Goal: Check status: Verify the current state of an ongoing process or item

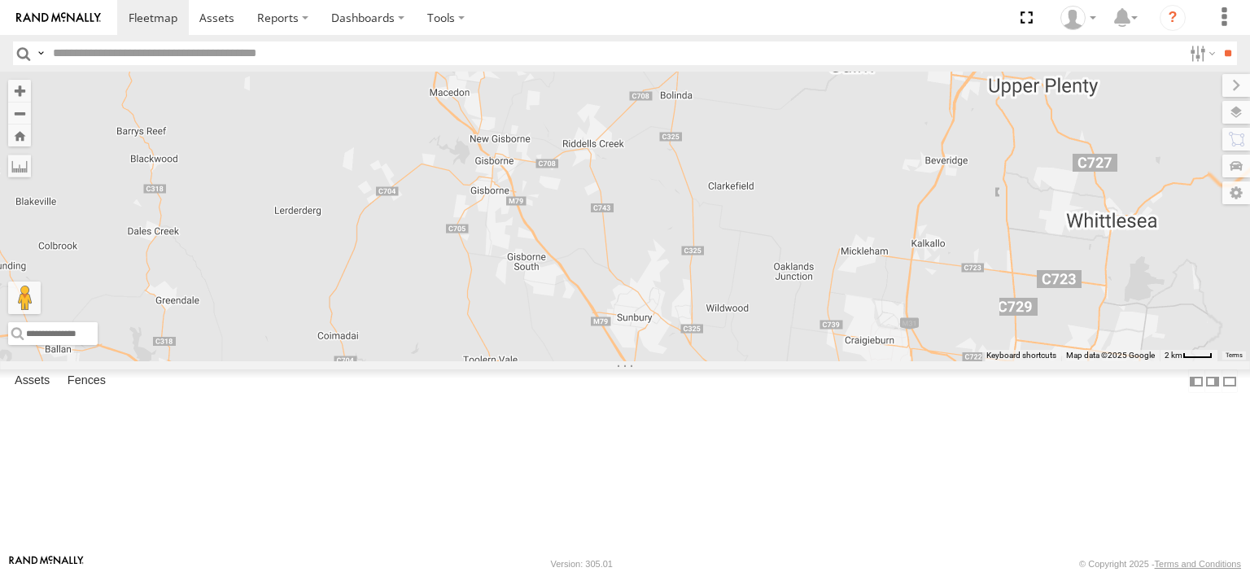
drag, startPoint x: 754, startPoint y: 324, endPoint x: 533, endPoint y: 118, distance: 302.2
click at [533, 129] on div "[PERSON_NAME] FRR Bayswater Isuzu FRR LDV T60Max [PERSON_NAME] BMW Westside UD" at bounding box center [625, 217] width 1250 height 290
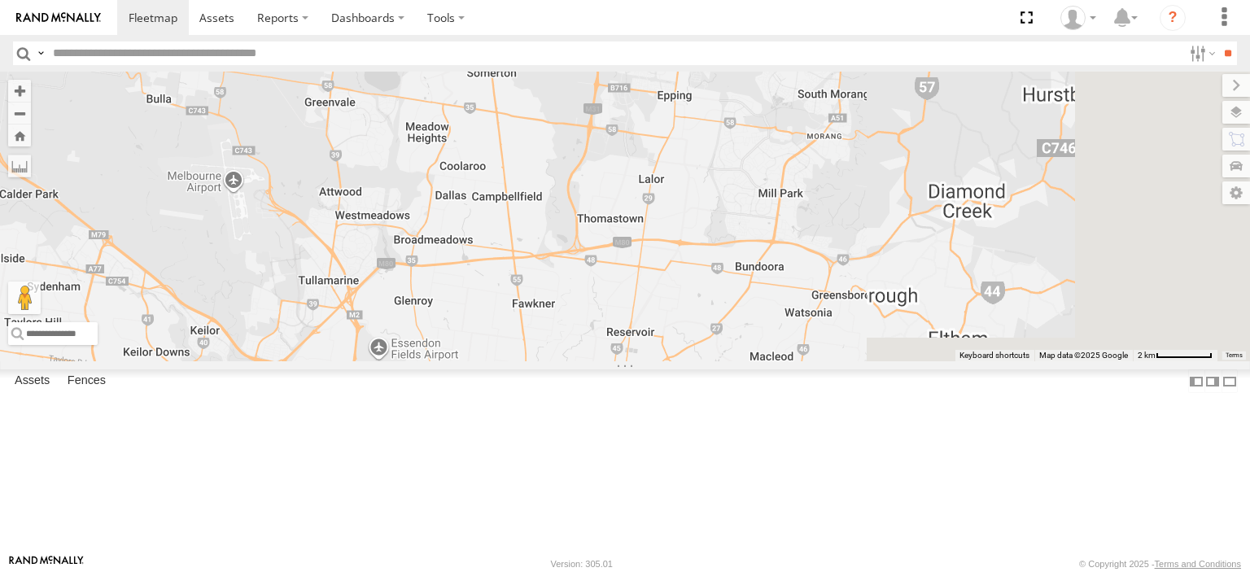
drag, startPoint x: 1117, startPoint y: 370, endPoint x: 654, endPoint y: 6, distance: 589.2
click at [644, 9] on body at bounding box center [625, 286] width 1250 height 572
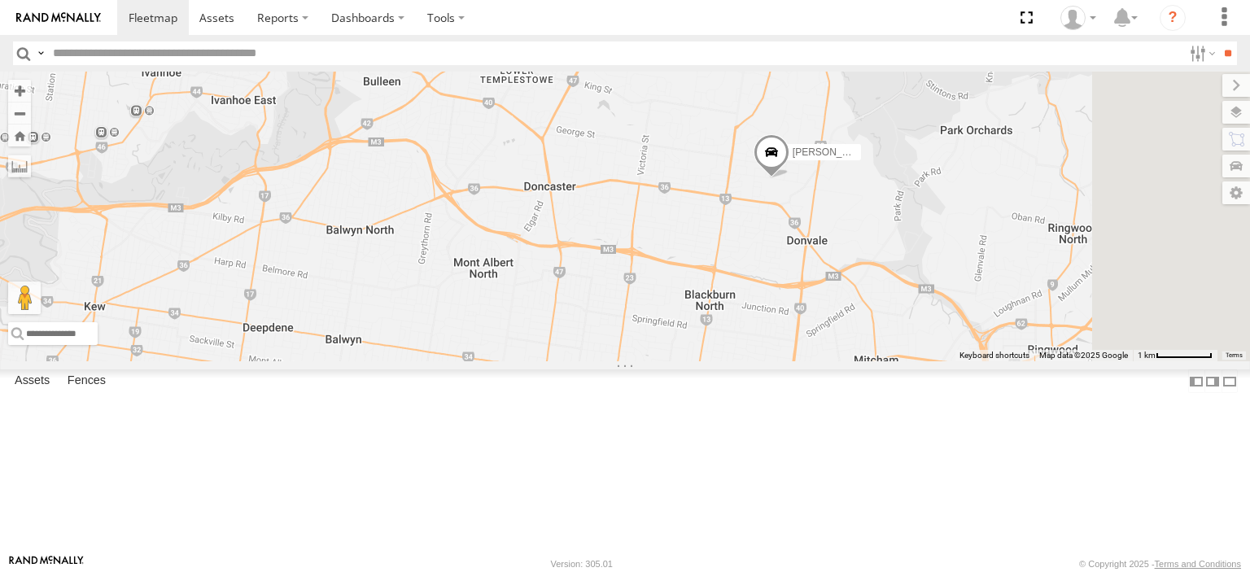
drag, startPoint x: 1091, startPoint y: 299, endPoint x: 886, endPoint y: 253, distance: 210.0
click at [886, 253] on div "Bendigo Isuzu FRR Bayswater Isuzu FRR LDV T60Max [PERSON_NAME] BMW Westside UD …" at bounding box center [625, 217] width 1250 height 290
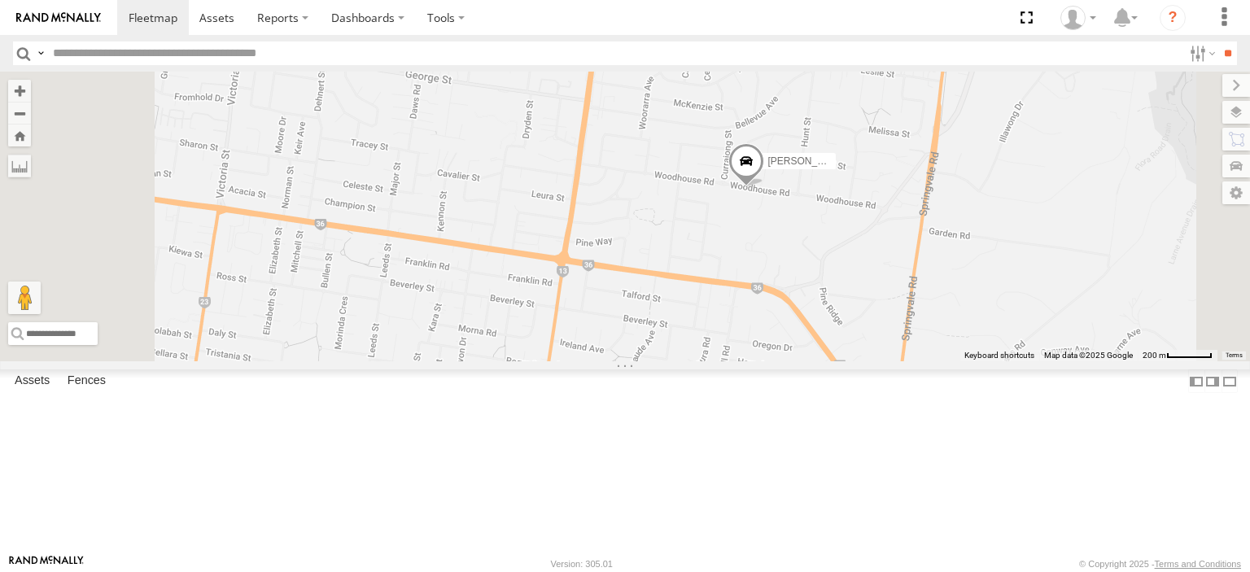
click at [764, 187] on span at bounding box center [746, 165] width 36 height 44
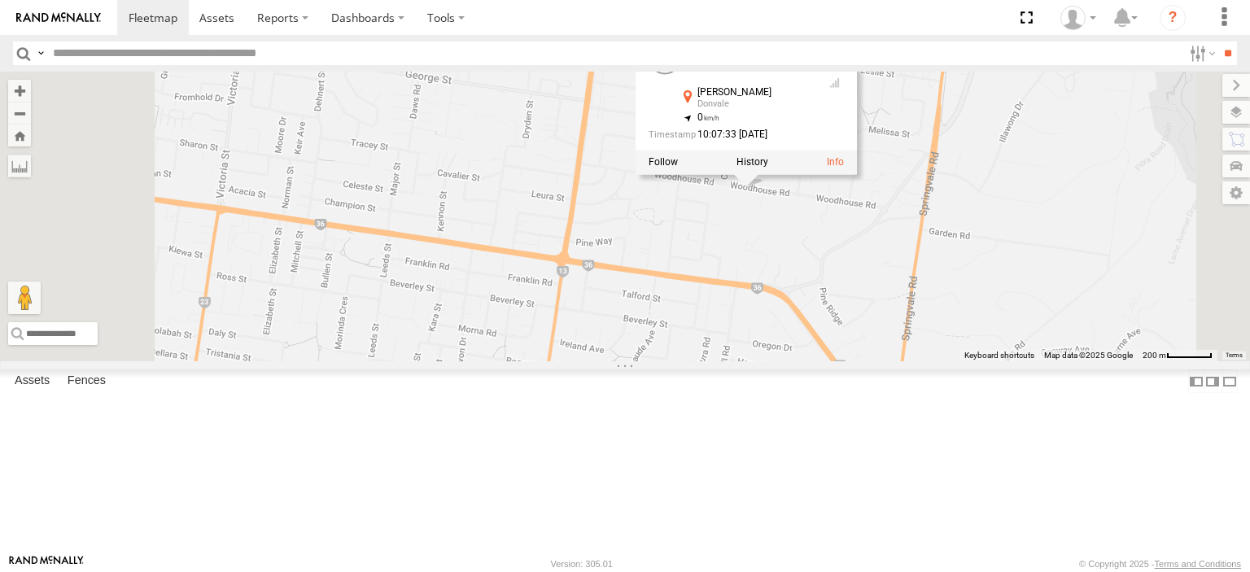
click at [857, 175] on div "[PERSON_NAME] BMW All Assets [PERSON_NAME] Donvale -37.7861 , 145.1716 0 10:07:…" at bounding box center [745, 101] width 221 height 146
click at [768, 168] on label at bounding box center [752, 162] width 32 height 11
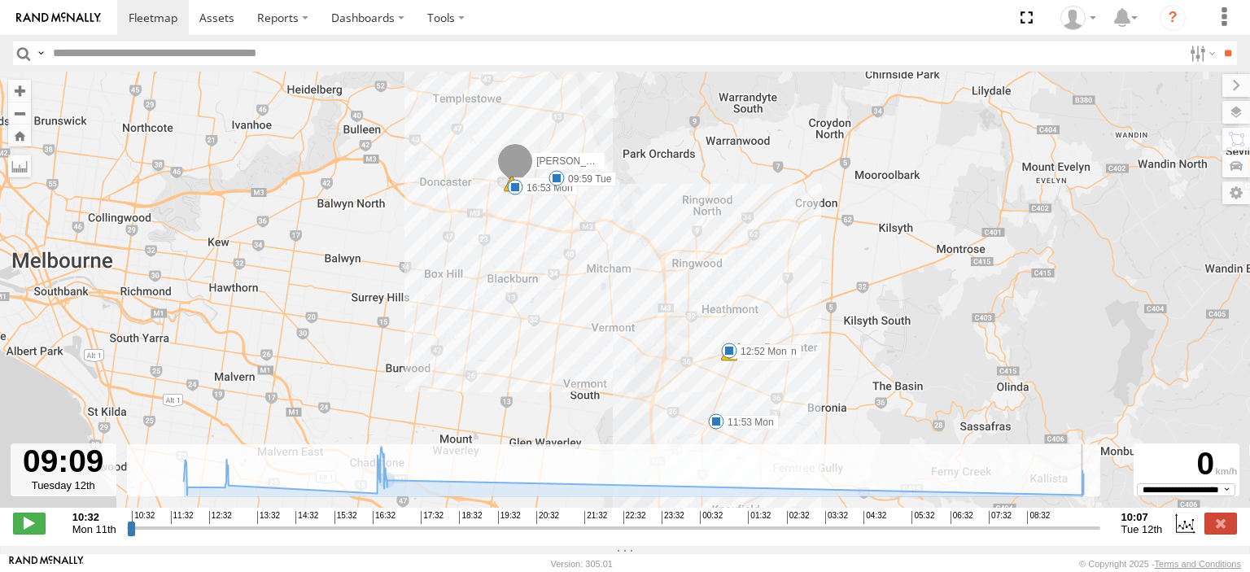
drag, startPoint x: 132, startPoint y: 536, endPoint x: 1051, endPoint y: 529, distance: 919.4
click at [1051, 529] on input "range" at bounding box center [613, 527] width 973 height 15
drag, startPoint x: 28, startPoint y: 527, endPoint x: 60, endPoint y: 531, distance: 32.0
click at [29, 527] on span at bounding box center [29, 523] width 33 height 21
click at [1068, 535] on input "range" at bounding box center [613, 527] width 973 height 15
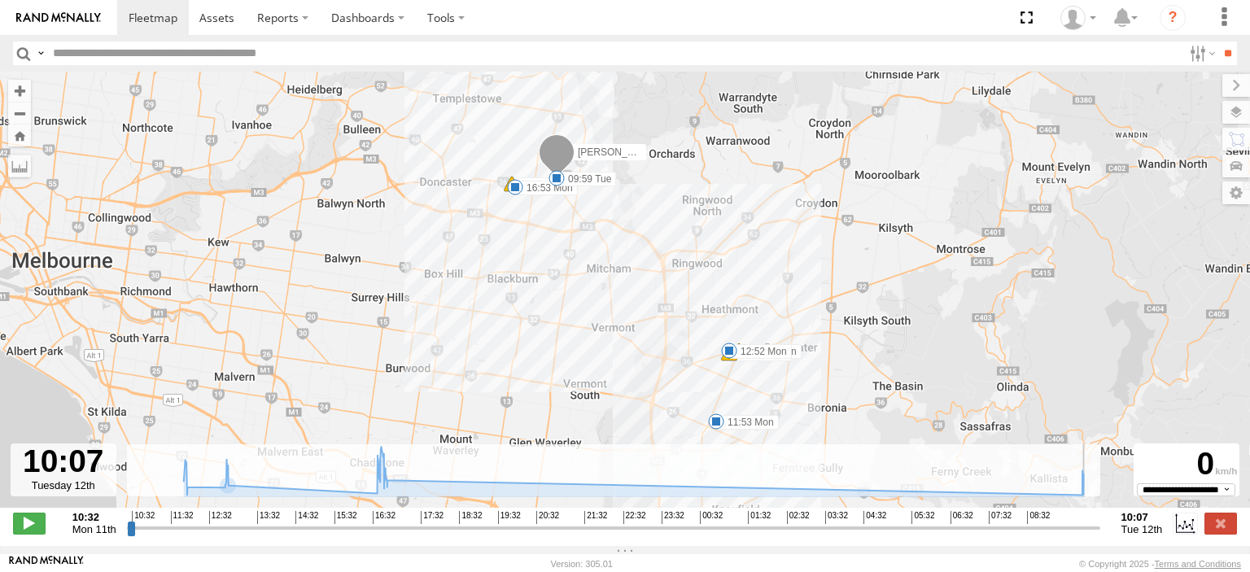
type input "**********"
click at [1234, 534] on label at bounding box center [1220, 523] width 33 height 21
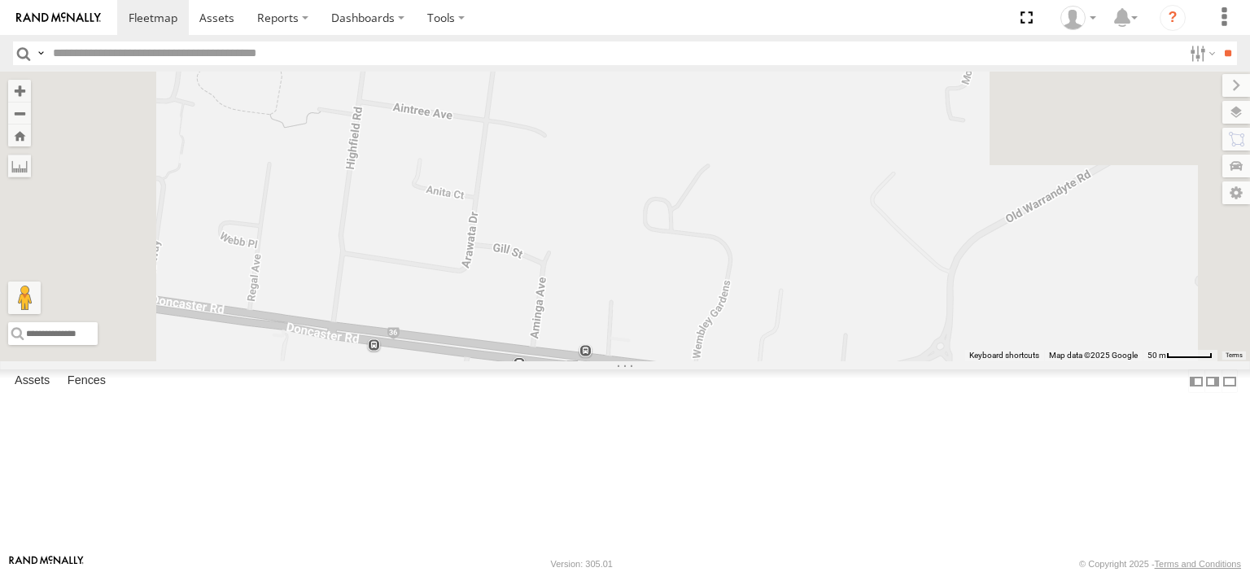
drag, startPoint x: 923, startPoint y: 140, endPoint x: 940, endPoint y: 500, distance: 360.0
click at [940, 361] on div "[PERSON_NAME]" at bounding box center [625, 217] width 1250 height 290
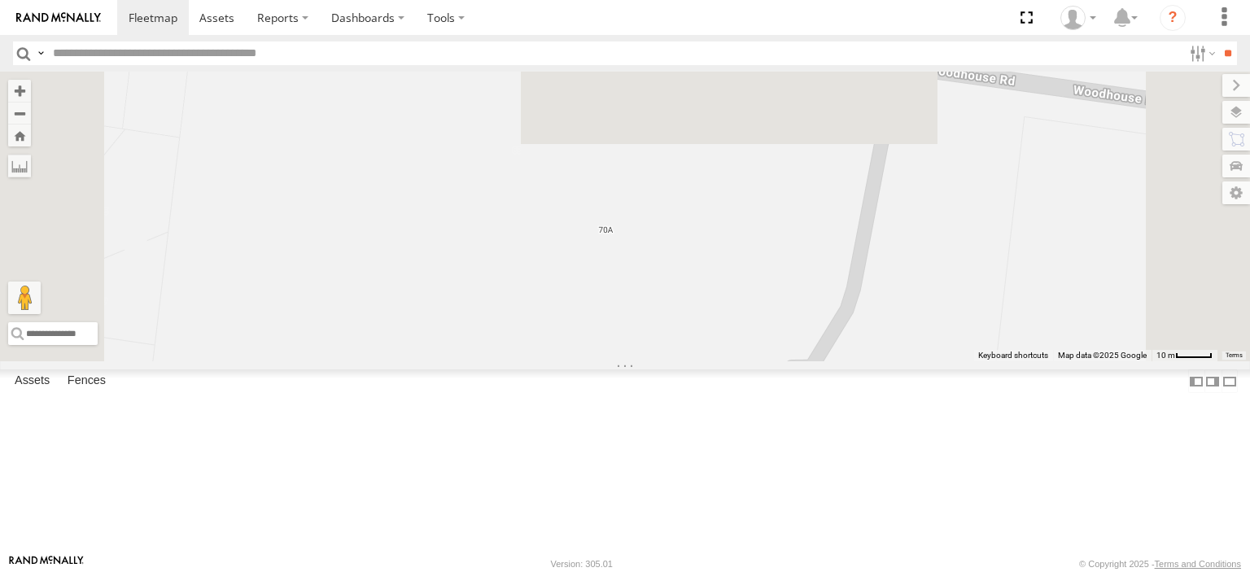
drag, startPoint x: 875, startPoint y: 214, endPoint x: 856, endPoint y: 490, distance: 276.5
click at [856, 361] on div "[PERSON_NAME]" at bounding box center [625, 217] width 1250 height 290
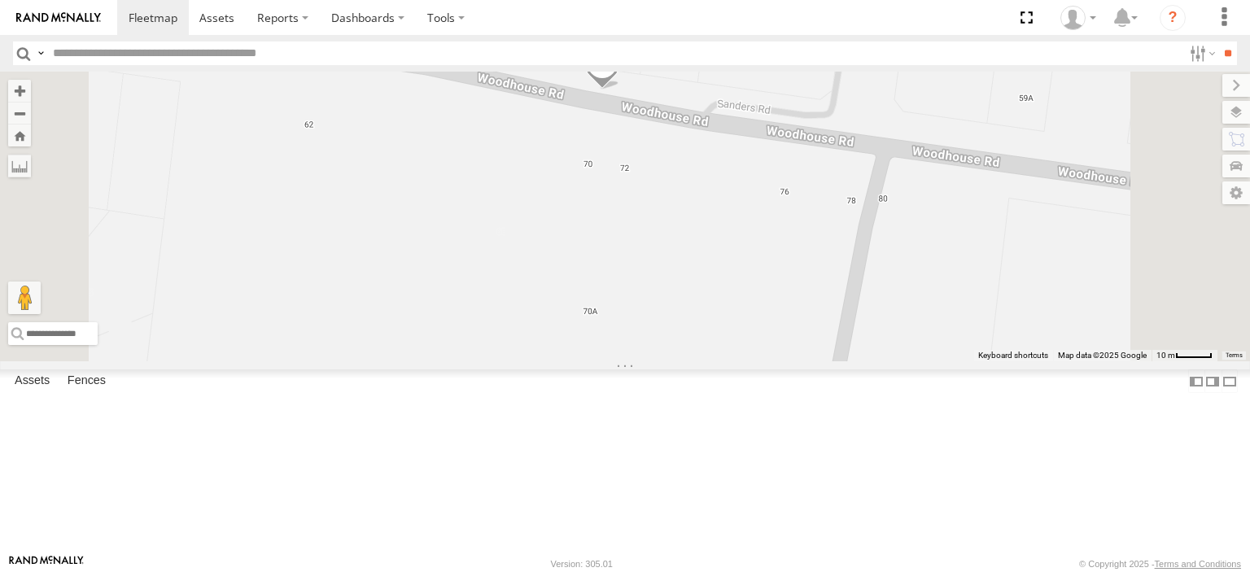
click at [620, 90] on span at bounding box center [602, 68] width 36 height 44
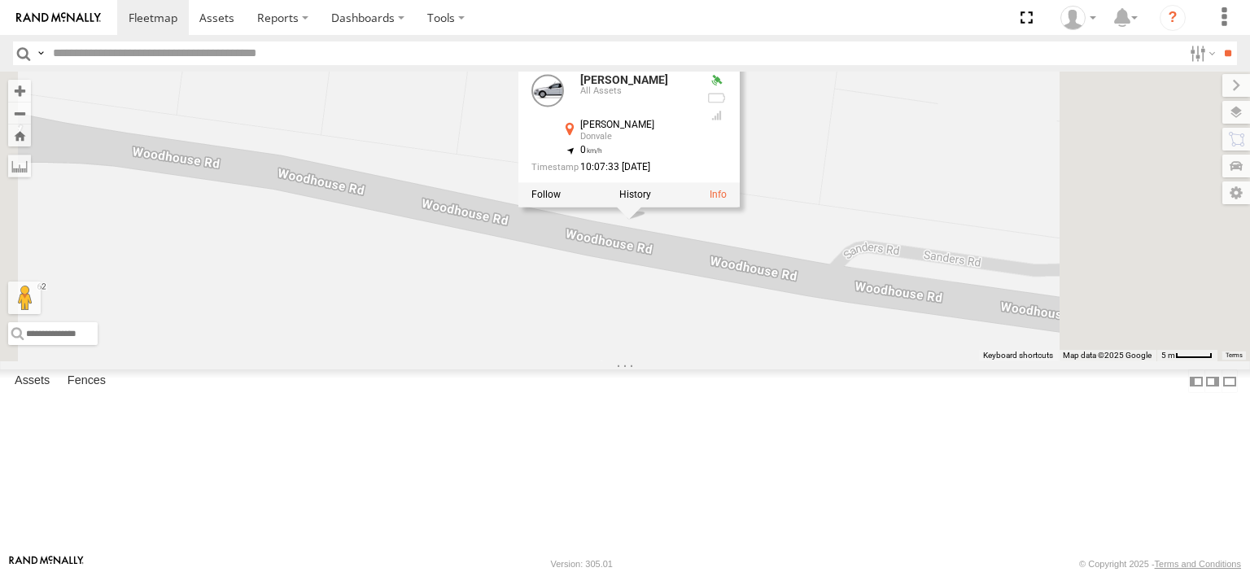
drag, startPoint x: 801, startPoint y: 207, endPoint x: 791, endPoint y: 360, distance: 154.1
click at [791, 360] on div "[PERSON_NAME] [PERSON_NAME] BMW All Assets [PERSON_NAME] Donvale -37.7861 , 145…" at bounding box center [625, 217] width 1250 height 290
